Goal: Book appointment/travel/reservation

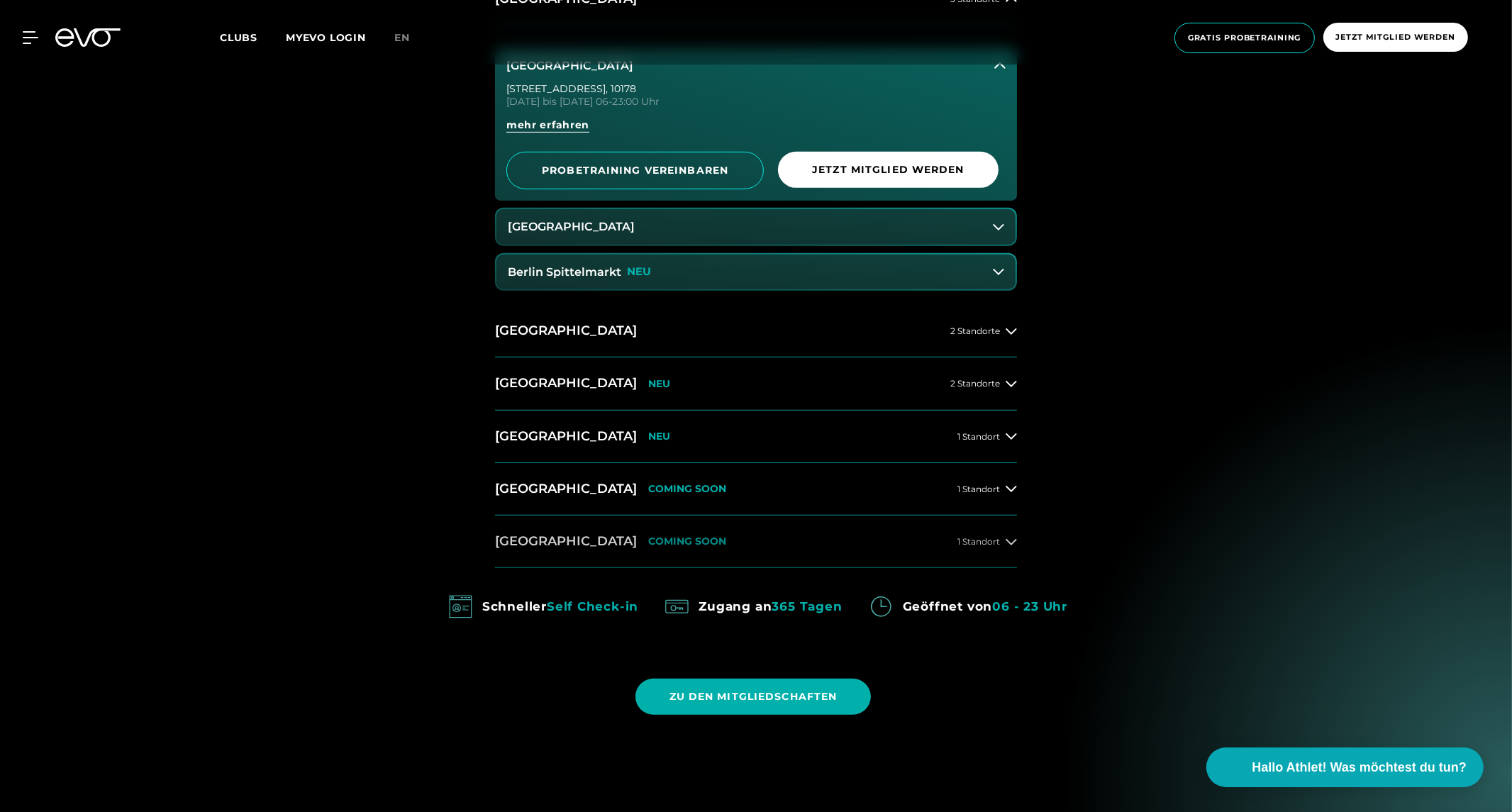
scroll to position [1024, 0]
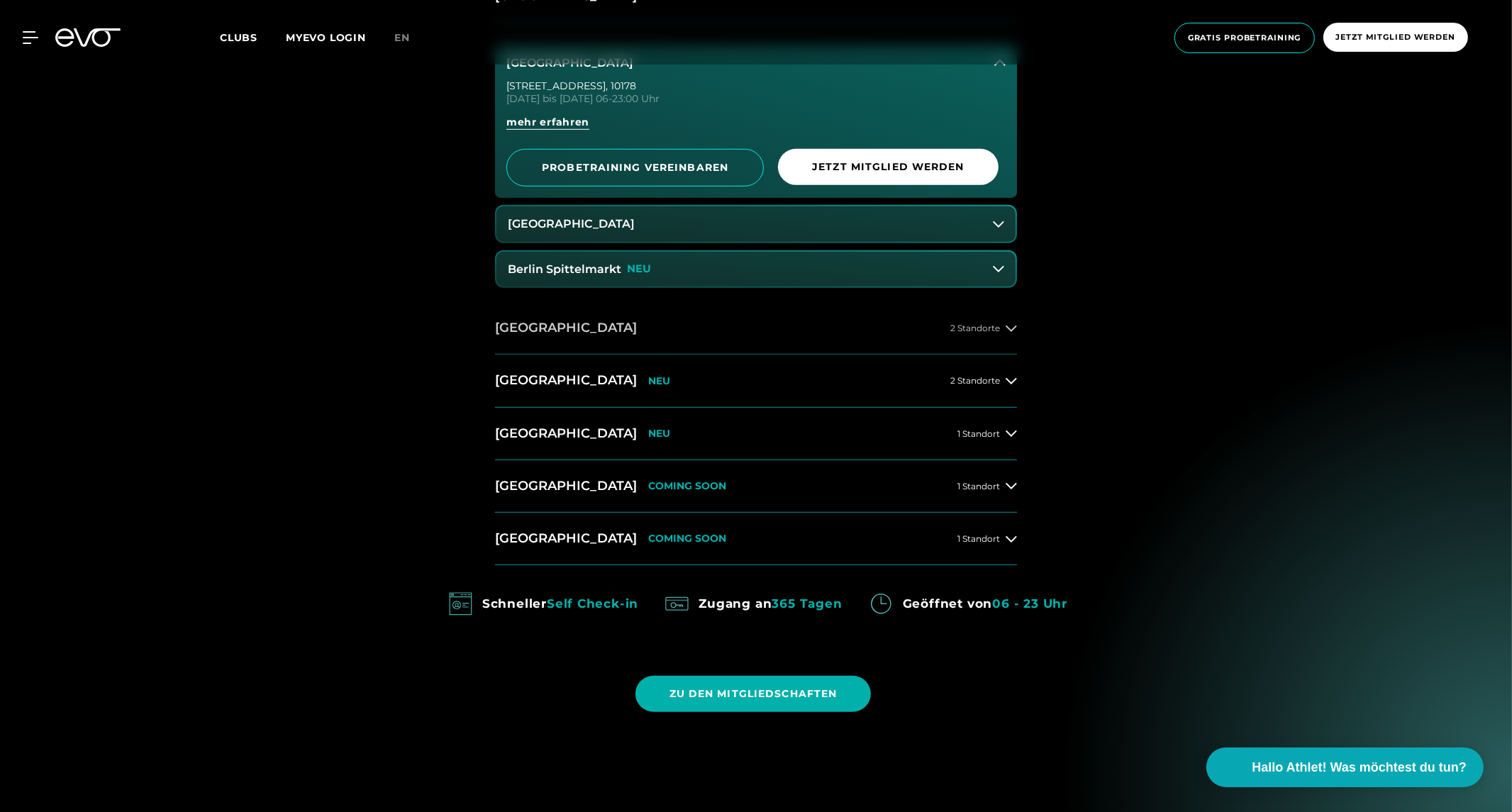
click at [546, 331] on h2 "[GEOGRAPHIC_DATA]" at bounding box center [566, 328] width 142 height 18
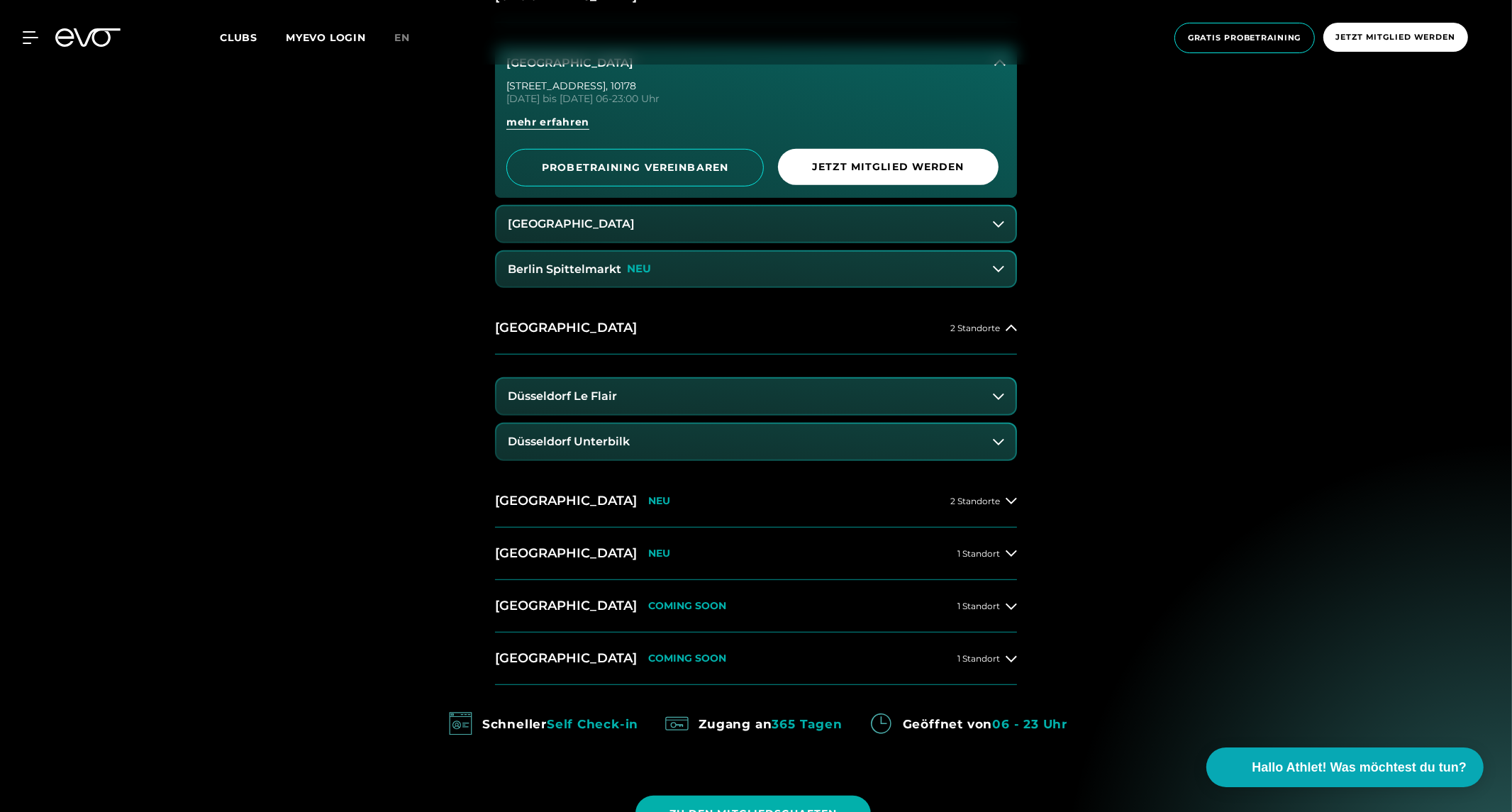
click at [593, 400] on h3 "Düsseldorf Le Flair" at bounding box center [562, 396] width 109 height 12
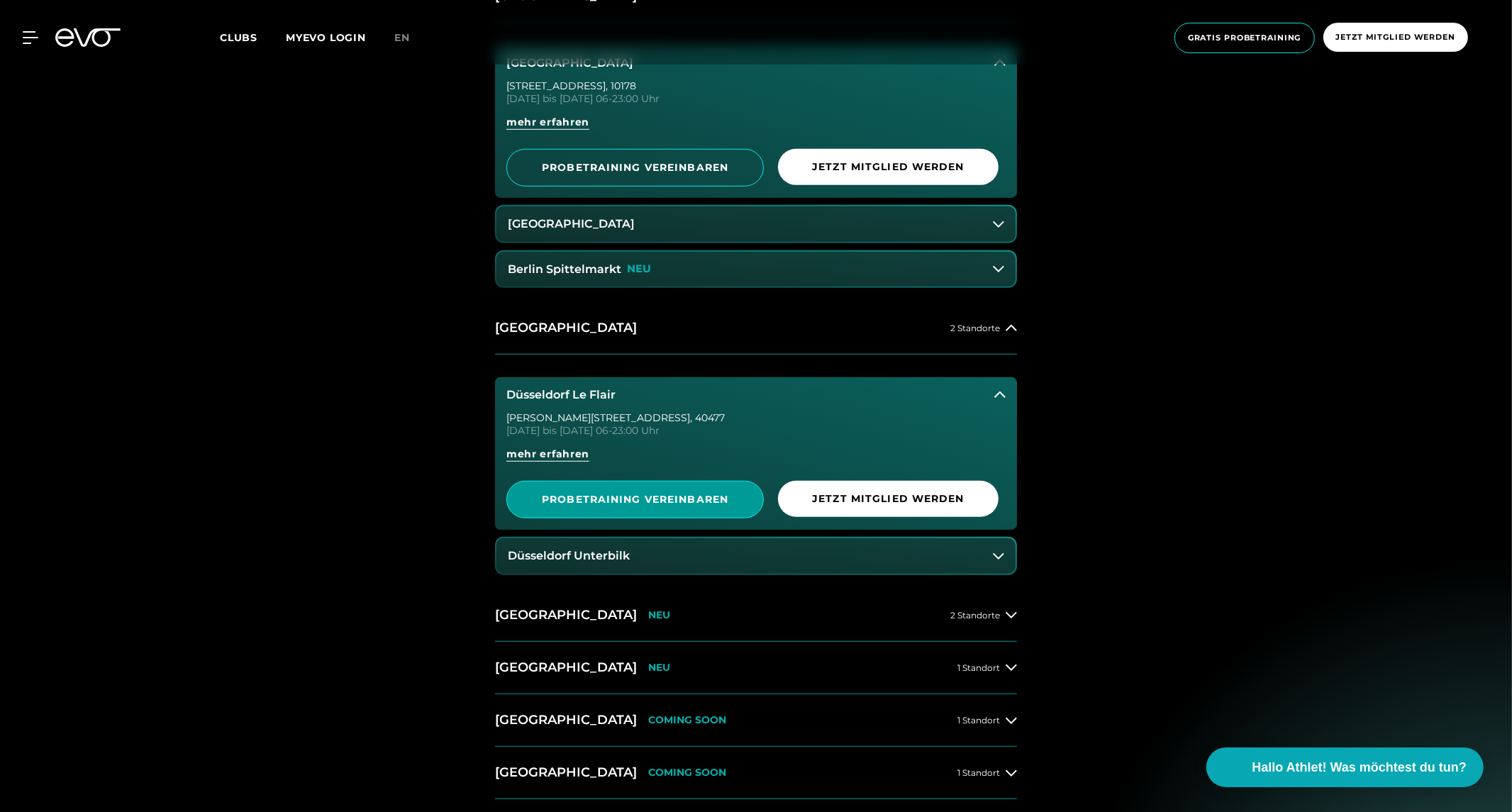
click at [614, 501] on span "PROBETRAINING VEREINBAREN" at bounding box center [635, 499] width 188 height 15
click at [27, 36] on icon at bounding box center [30, 37] width 15 height 12
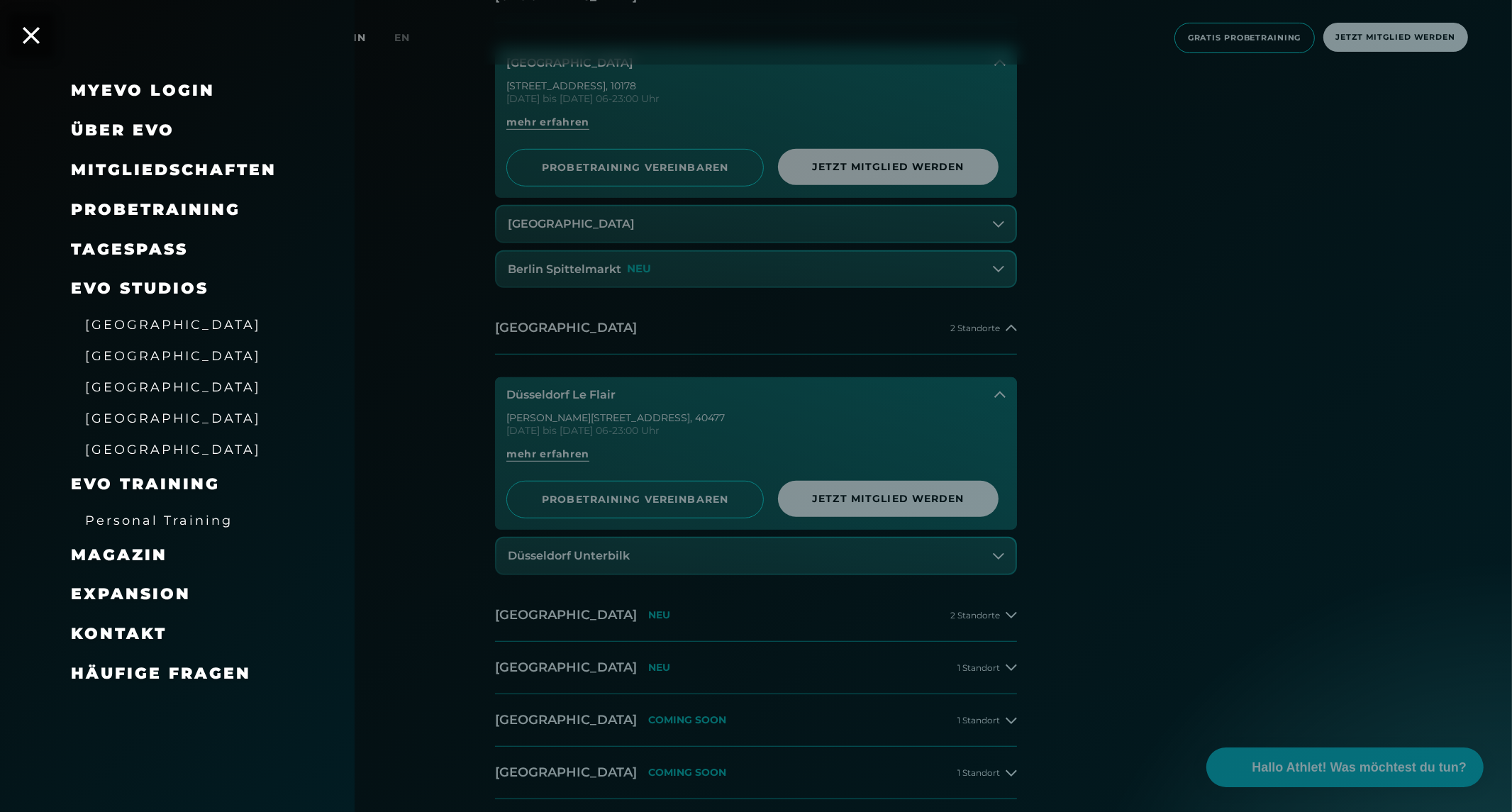
click at [136, 414] on span "[GEOGRAPHIC_DATA]" at bounding box center [173, 418] width 176 height 15
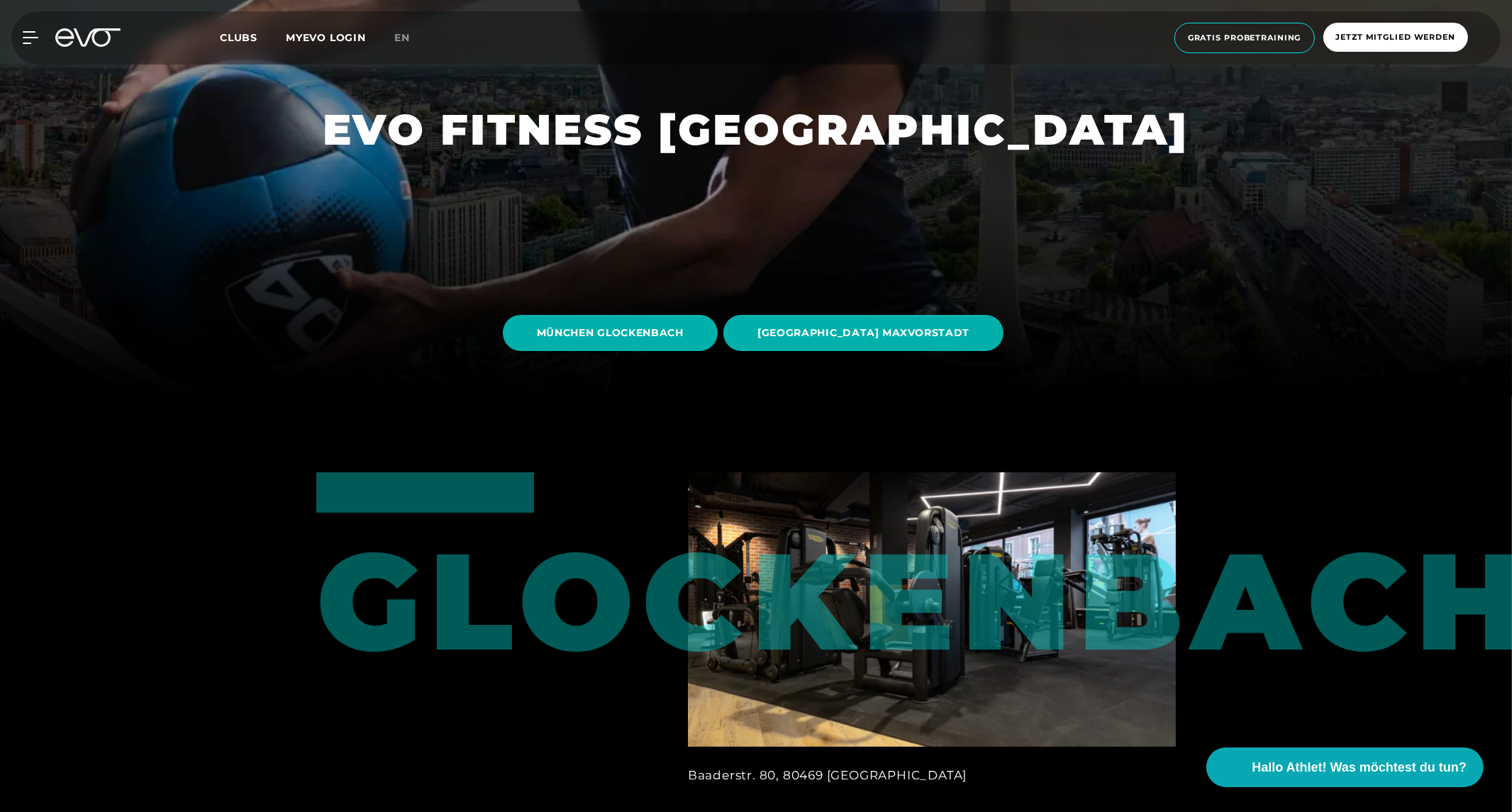
scroll to position [473, 0]
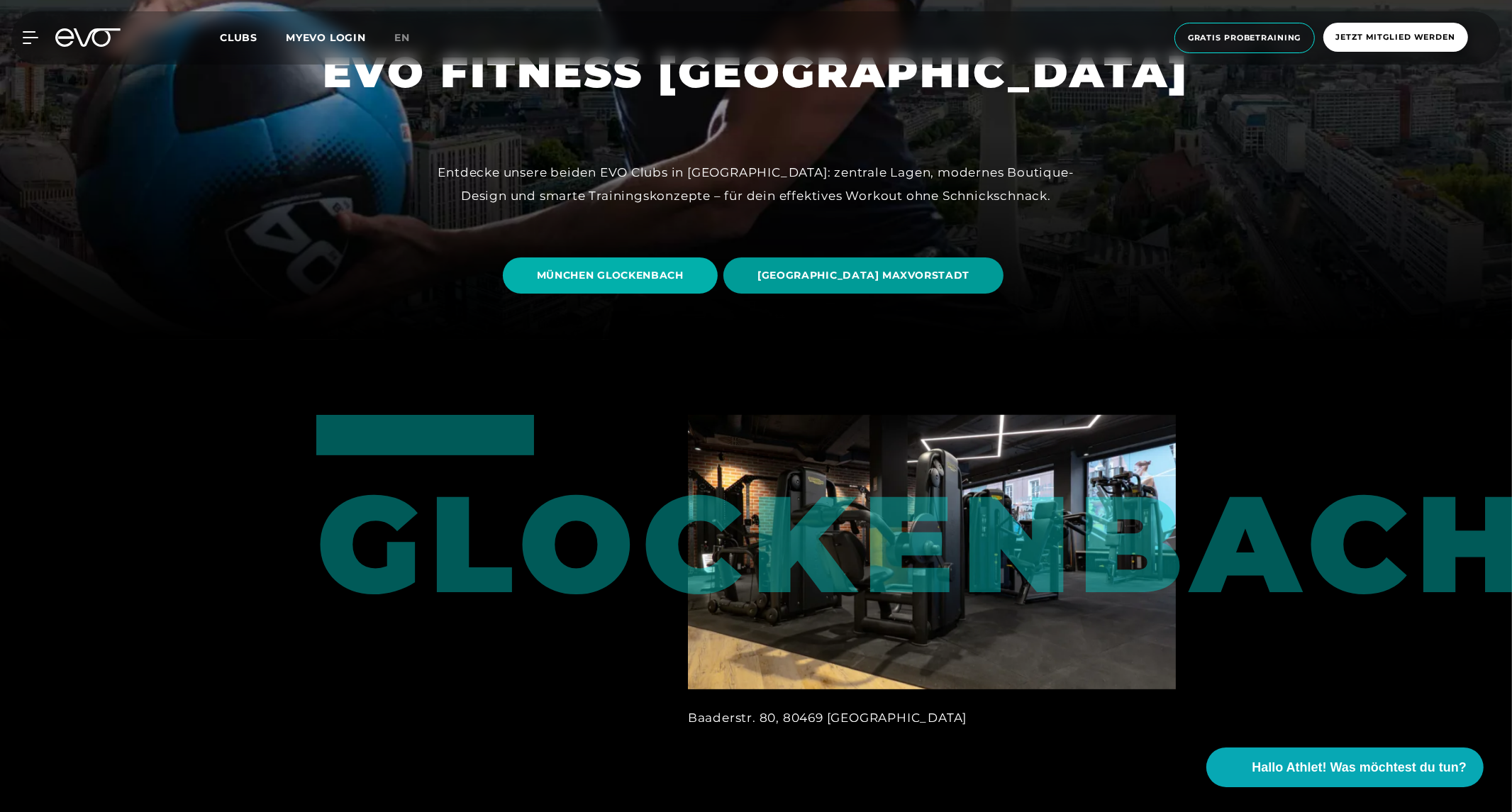
click at [817, 274] on span "[GEOGRAPHIC_DATA] MAXVORSTADT" at bounding box center [864, 275] width 212 height 15
